Goal: Task Accomplishment & Management: Complete application form

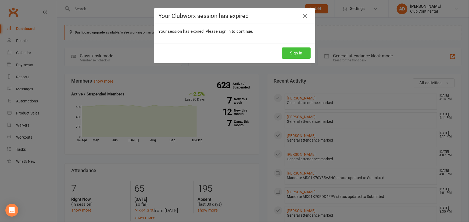
click at [288, 50] on button "Sign In" at bounding box center [296, 53] width 29 height 11
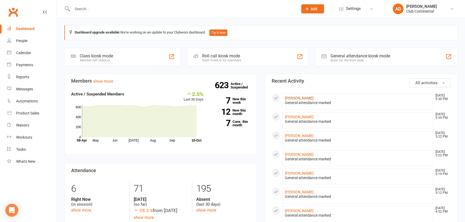
click at [301, 98] on link "Lesley Martin" at bounding box center [299, 98] width 29 height 4
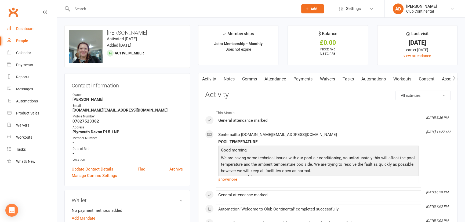
click at [28, 28] on div "Dashboard" at bounding box center [25, 29] width 19 height 4
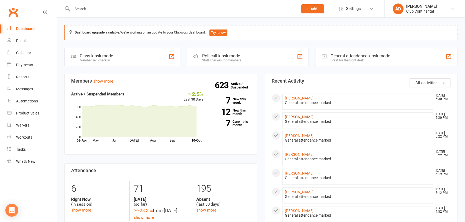
click at [299, 118] on link "[PERSON_NAME]" at bounding box center [299, 117] width 29 height 4
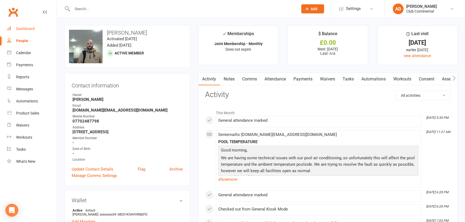
click at [21, 27] on div "Dashboard" at bounding box center [25, 29] width 19 height 4
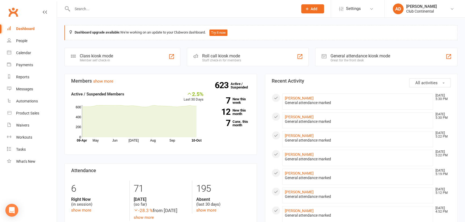
click at [16, 10] on link "Clubworx" at bounding box center [12, 11] width 13 height 13
click at [316, 10] on span "Add" at bounding box center [314, 9] width 7 height 4
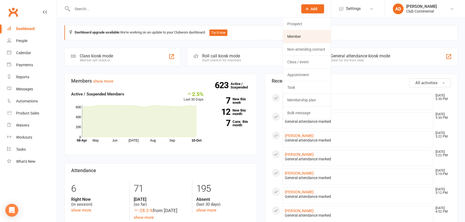
click at [296, 38] on link "Member" at bounding box center [307, 36] width 48 height 12
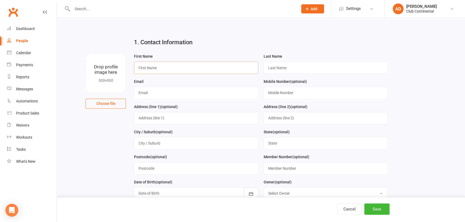
click at [156, 67] on input "text" at bounding box center [196, 68] width 124 height 12
type input "Sally-Ann"
click at [276, 66] on input "text" at bounding box center [326, 68] width 124 height 12
type input "Chope"
click at [197, 91] on input "text" at bounding box center [196, 93] width 124 height 12
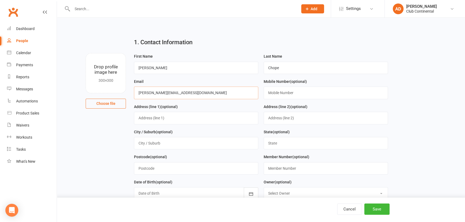
type input "[PERSON_NAME][EMAIL_ADDRESS][DOMAIN_NAME]"
click at [185, 120] on input "text" at bounding box center [196, 118] width 124 height 12
type input "21 sefton avenue"
click at [158, 173] on input "text" at bounding box center [196, 169] width 124 height 12
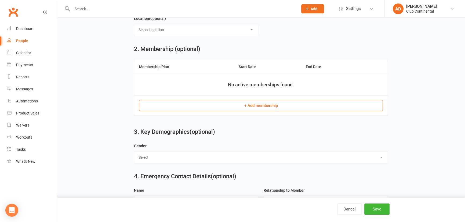
scroll to position [195, 0]
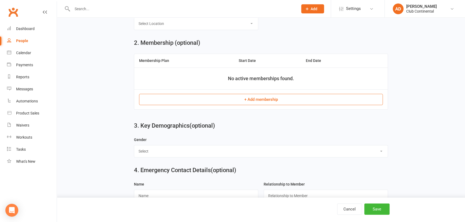
type input "pl4 7hb"
click at [210, 100] on button "+ Add membership" at bounding box center [261, 99] width 244 height 11
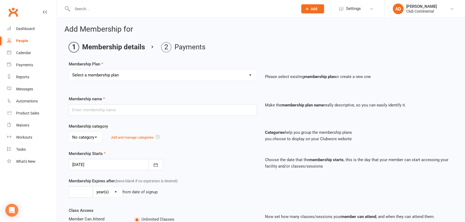
click at [142, 72] on select "Select a membership plan Create new Membership Plan Single Membership - Monthly…" at bounding box center [163, 75] width 188 height 11
select select "3"
click at [69, 70] on select "Select a membership plan Create new Membership Plan Single Membership - Monthly…" at bounding box center [163, 75] width 188 height 11
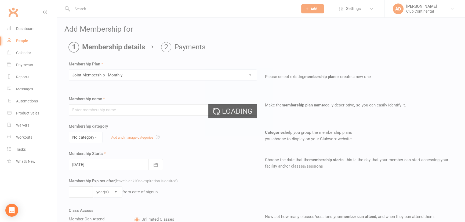
type input "Joint Membership - Monthly"
select select "0"
type input "0"
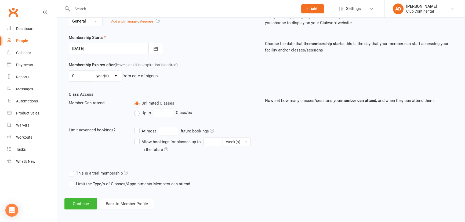
scroll to position [118, 0]
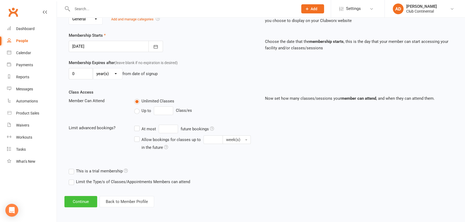
click at [87, 201] on button "Continue" at bounding box center [80, 201] width 33 height 11
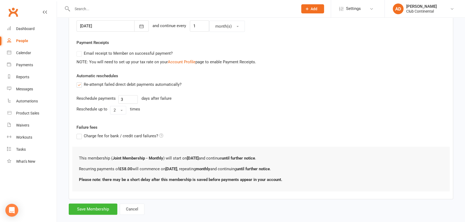
scroll to position [146, 0]
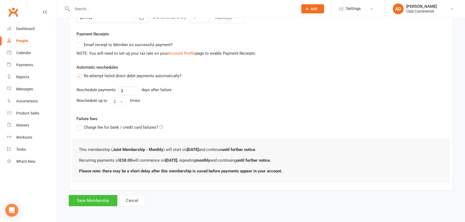
click at [93, 200] on button "Save Membership" at bounding box center [93, 200] width 49 height 11
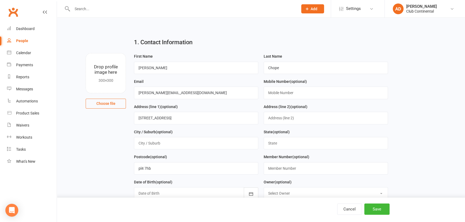
scroll to position [24, 0]
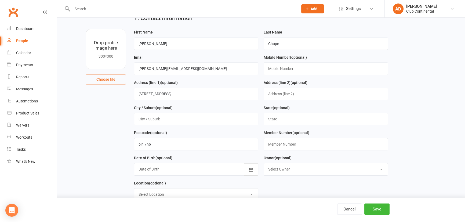
click at [96, 78] on button "Choose file" at bounding box center [106, 80] width 40 height 10
type input "C:\fakepath\WIN_20251010_17_49_34_Pro.jpg"
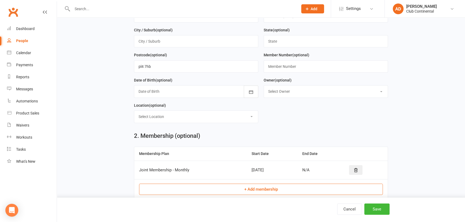
scroll to position [146, 0]
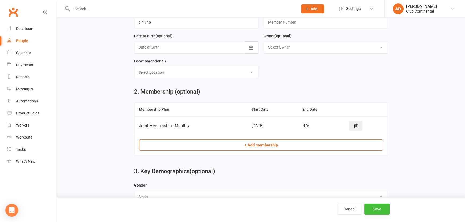
click at [377, 207] on button "Save" at bounding box center [377, 209] width 25 height 11
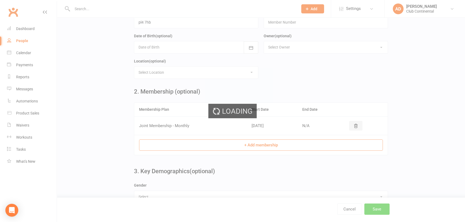
scroll to position [0, 0]
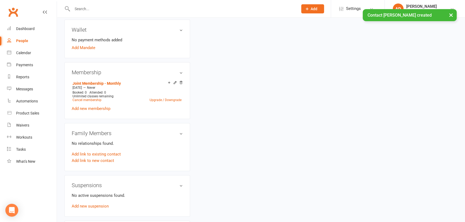
scroll to position [195, 0]
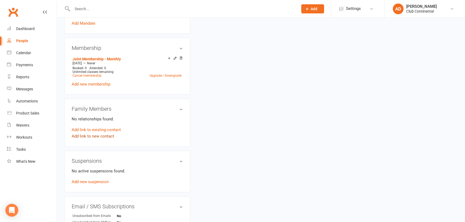
click at [103, 134] on link "Add link to new contact" at bounding box center [93, 136] width 42 height 6
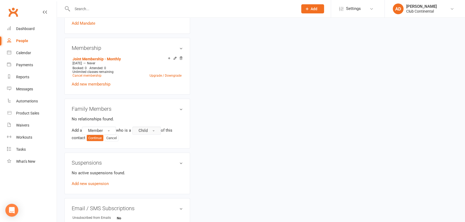
click at [145, 132] on span "Child" at bounding box center [143, 130] width 9 height 5
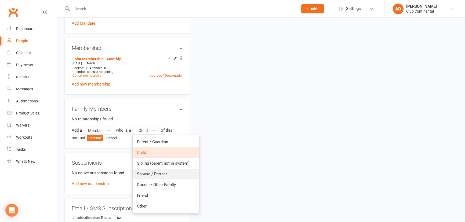
click at [161, 172] on span "Spouse / Partner" at bounding box center [152, 174] width 30 height 5
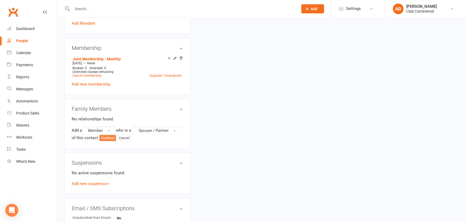
click at [116, 139] on button "Continue" at bounding box center [107, 138] width 17 height 6
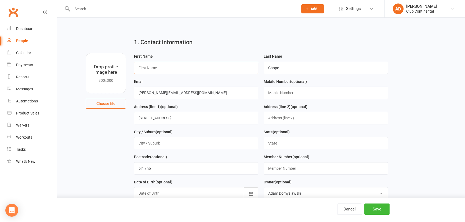
click at [175, 66] on input "text" at bounding box center [196, 68] width 124 height 12
type input "Derek"
drag, startPoint x: 292, startPoint y: 68, endPoint x: 251, endPoint y: 70, distance: 40.6
click at [251, 70] on form "First Name Derek Last Name Chope Email Sally-aanchope@gmail.com Mobile Number (…" at bounding box center [260, 141] width 259 height 176
type input "Atkinson"
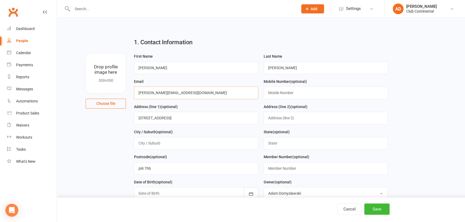
drag, startPoint x: 215, startPoint y: 91, endPoint x: 128, endPoint y: 100, distance: 87.8
click at [128, 53] on div "Drop profile image here 300×300 Choose file First Name Derek Last Name Atkinson…" at bounding box center [260, 53] width 393 height 0
type input "Bwfc12@hotmail.co.uk"
click at [330, 92] on input "text" at bounding box center [326, 93] width 124 height 12
type input "07890049763"
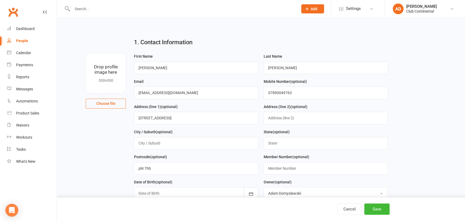
click at [115, 105] on button "Choose file" at bounding box center [106, 104] width 40 height 10
type input "C:\fakepath\WIN_20251010_17_49_34_Pro.jpg"
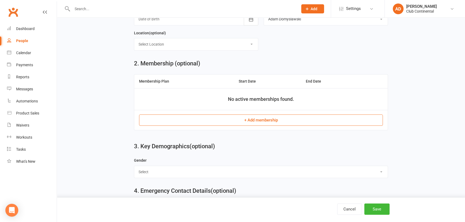
scroll to position [195, 0]
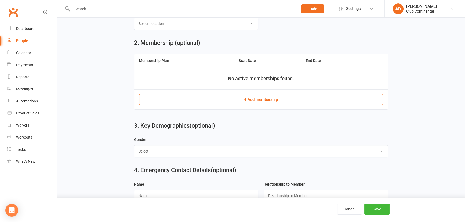
click at [265, 101] on button "+ Add membership" at bounding box center [261, 99] width 244 height 11
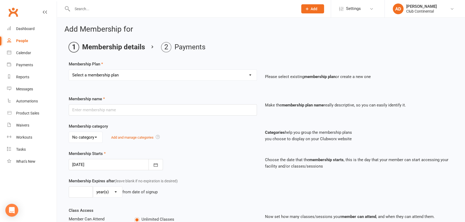
click at [169, 79] on select "Select a membership plan Create new Membership Plan Single Membership - Monthly…" at bounding box center [163, 75] width 188 height 11
select select "3"
click at [69, 70] on select "Select a membership plan Create new Membership Plan Single Membership - Monthly…" at bounding box center [163, 75] width 188 height 11
type input "Joint Membership - Monthly"
select select "0"
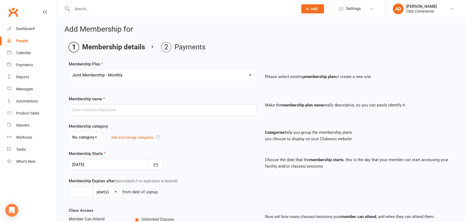
type input "0"
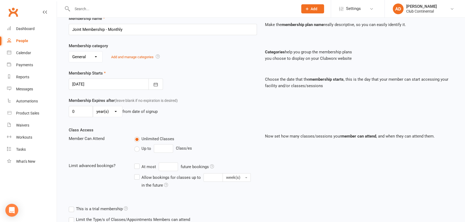
scroll to position [118, 0]
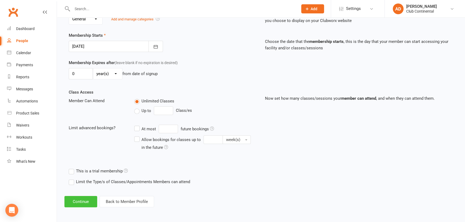
click at [80, 207] on button "Continue" at bounding box center [80, 201] width 33 height 11
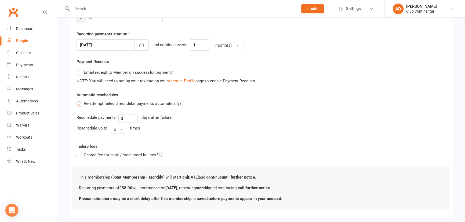
scroll to position [0, 0]
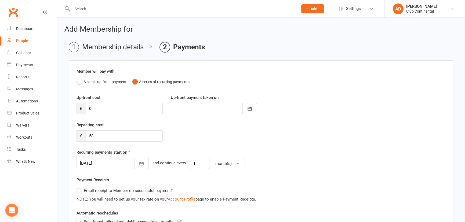
click at [81, 199] on div "NOTE: You will need to set up your tax rate on your Account Profile page to ena…" at bounding box center [261, 199] width 369 height 6
click at [116, 141] on input "58" at bounding box center [124, 136] width 77 height 11
type input "5"
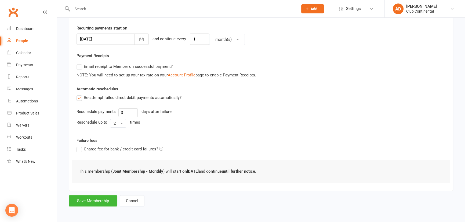
scroll to position [125, 0]
type input "0"
click at [86, 202] on button "Save Membership" at bounding box center [93, 200] width 49 height 11
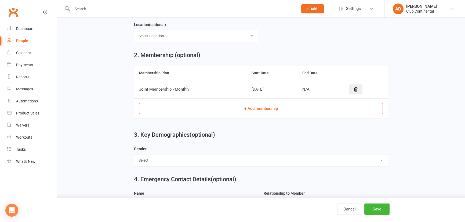
scroll to position [229, 0]
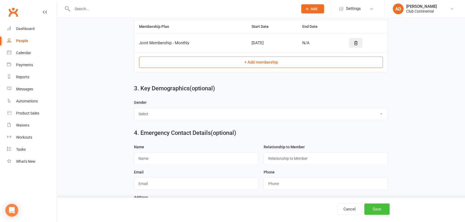
click at [383, 210] on button "Save" at bounding box center [377, 209] width 25 height 11
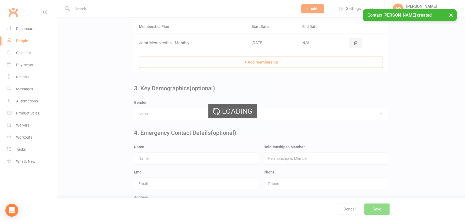
scroll to position [0, 0]
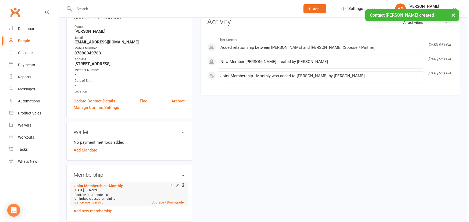
scroll to position [122, 0]
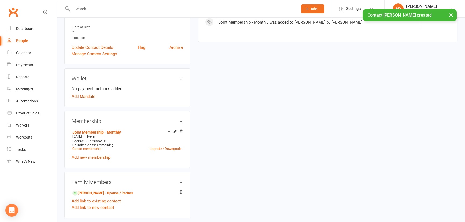
click at [82, 95] on link "Add Mandate" at bounding box center [84, 96] width 24 height 6
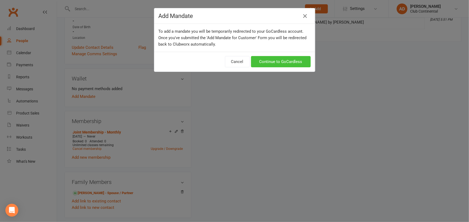
click at [295, 63] on link "Continue to GoCardless" at bounding box center [281, 61] width 60 height 11
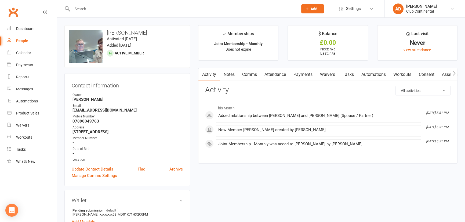
click at [12, 10] on link "Clubworx" at bounding box center [12, 11] width 13 height 13
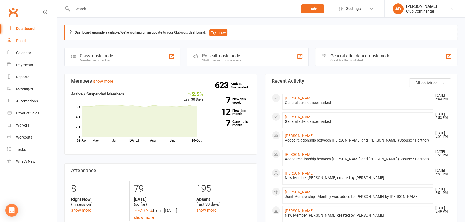
click at [19, 39] on div "People" at bounding box center [21, 41] width 11 height 4
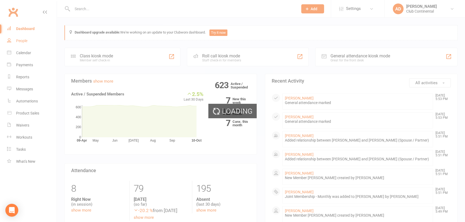
select select "100"
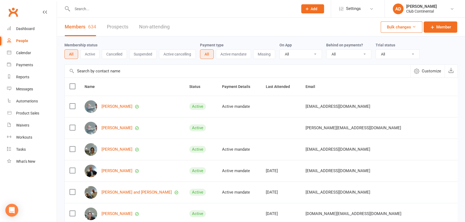
click at [15, 14] on link "Clubworx" at bounding box center [12, 11] width 13 height 13
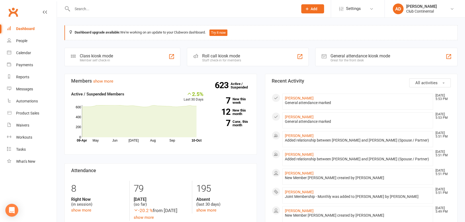
click at [17, 12] on link "Clubworx" at bounding box center [12, 11] width 13 height 13
click at [124, 5] on input "text" at bounding box center [183, 9] width 224 height 8
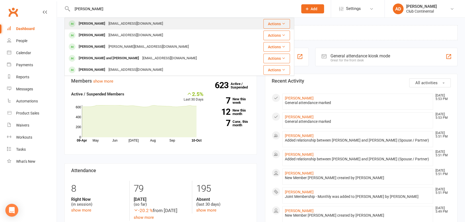
type input "joann"
click at [122, 23] on div "[EMAIL_ADDRESS][DOMAIN_NAME]" at bounding box center [136, 24] width 58 height 8
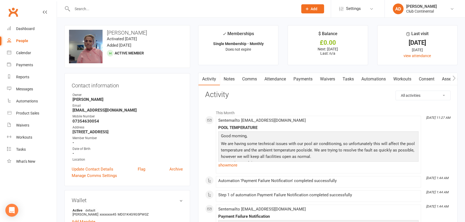
click at [7, 11] on link "Clubworx" at bounding box center [12, 11] width 13 height 13
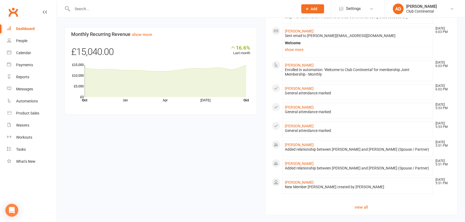
scroll to position [335, 0]
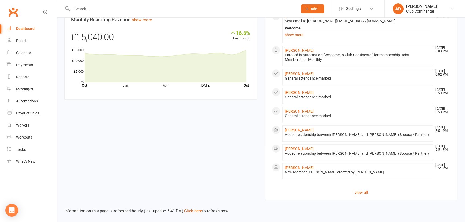
click at [225, 12] on input "text" at bounding box center [183, 9] width 224 height 8
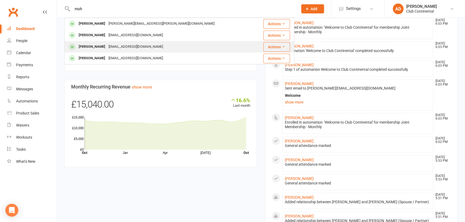
scroll to position [237, 0]
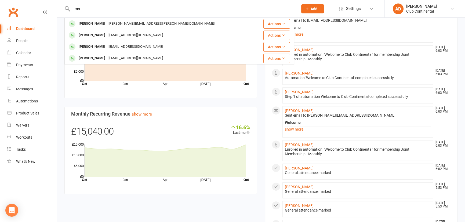
type input "m"
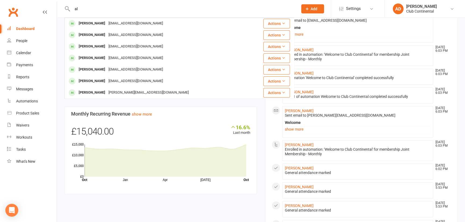
type input "a"
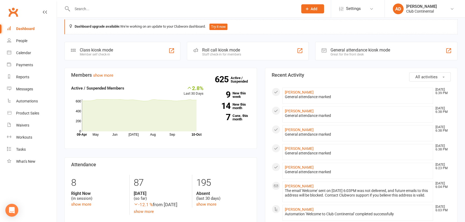
scroll to position [0, 0]
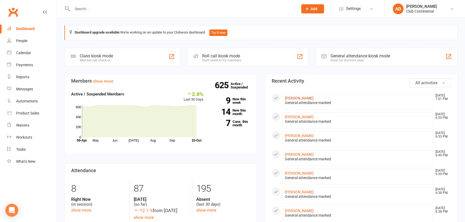
click at [297, 99] on link "[PERSON_NAME]" at bounding box center [299, 98] width 29 height 4
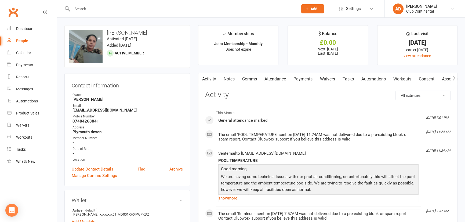
click at [16, 12] on link "Clubworx" at bounding box center [12, 11] width 13 height 13
